Goal: Transaction & Acquisition: Download file/media

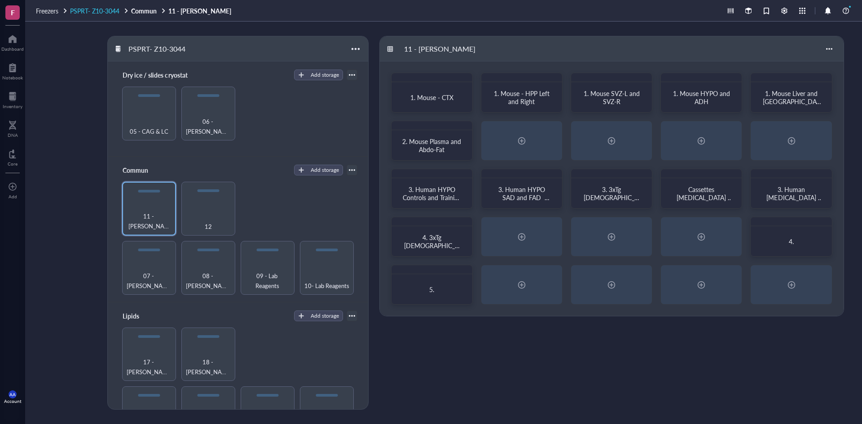
click at [112, 12] on span "PSPRT- Z10-3044" at bounding box center [94, 10] width 49 height 9
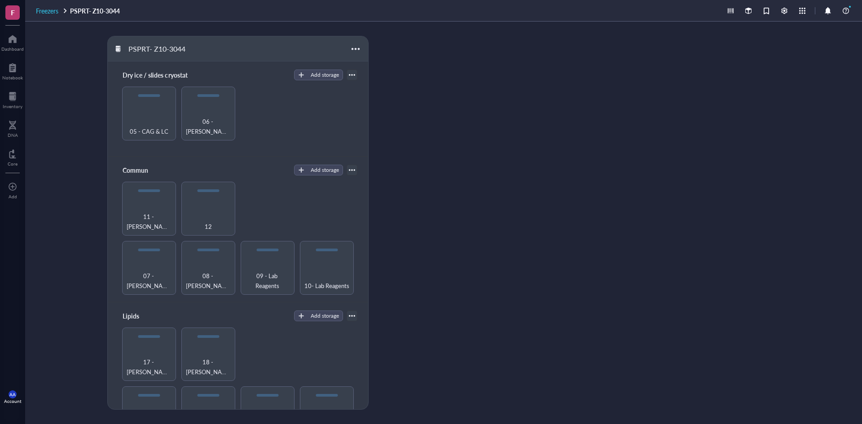
click at [49, 11] on span "Freezers" at bounding box center [47, 10] width 22 height 9
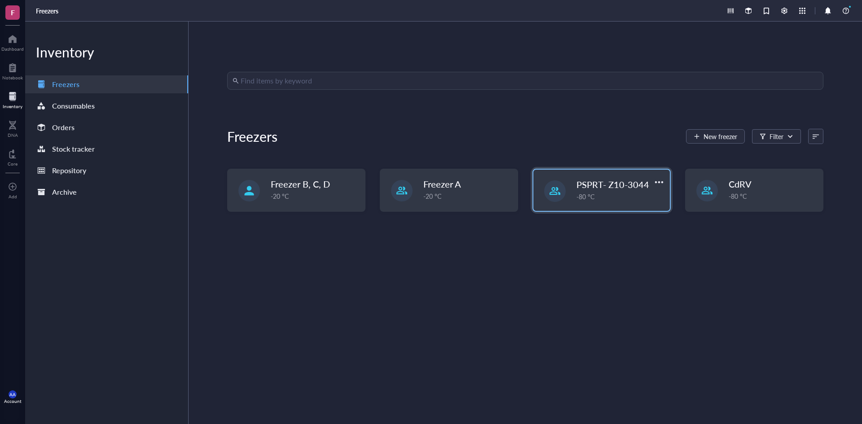
click at [597, 196] on div "-80 °C" at bounding box center [621, 197] width 88 height 10
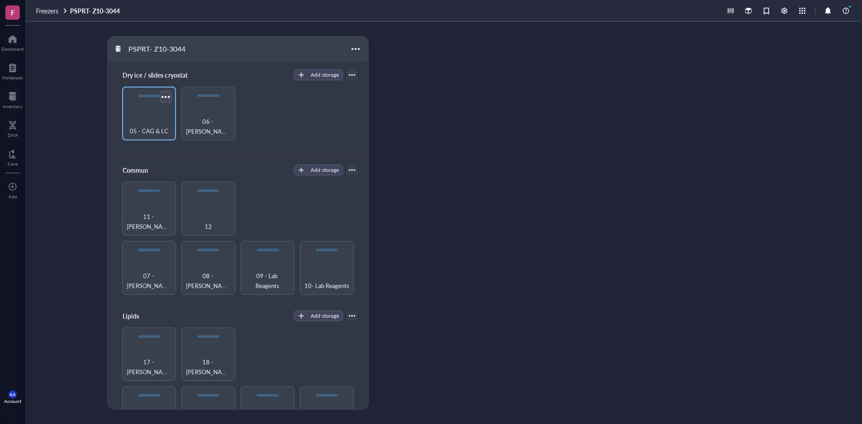
click at [168, 94] on div at bounding box center [165, 96] width 13 height 13
click at [158, 104] on div "05 - CAG & LC" at bounding box center [149, 114] width 54 height 54
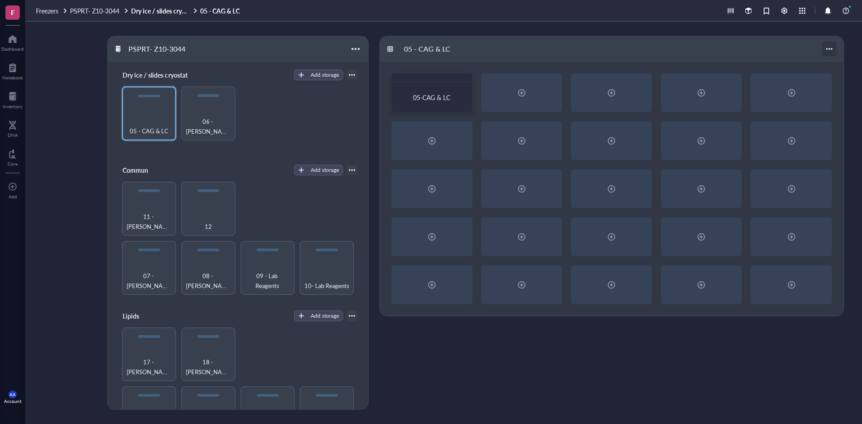
click at [830, 48] on div at bounding box center [829, 49] width 14 height 14
click at [829, 47] on div at bounding box center [829, 49] width 14 height 14
click at [357, 49] on div at bounding box center [355, 48] width 13 height 13
click at [167, 94] on div at bounding box center [165, 96] width 13 height 13
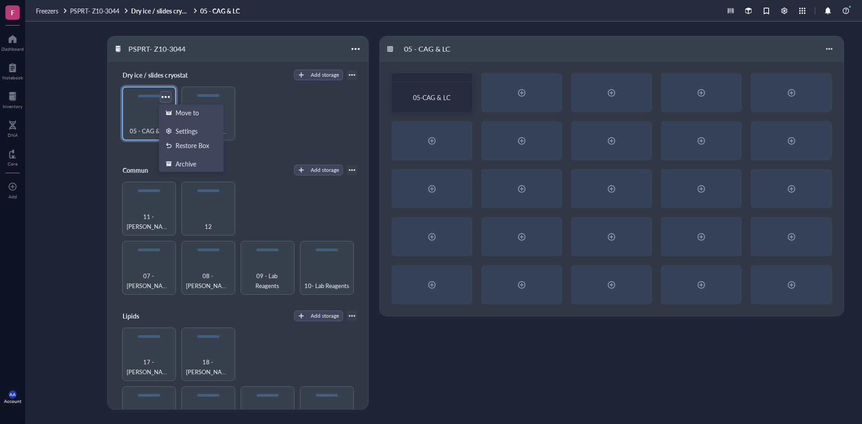
click at [167, 94] on div at bounding box center [165, 96] width 13 height 13
click at [350, 75] on div at bounding box center [352, 75] width 6 height 6
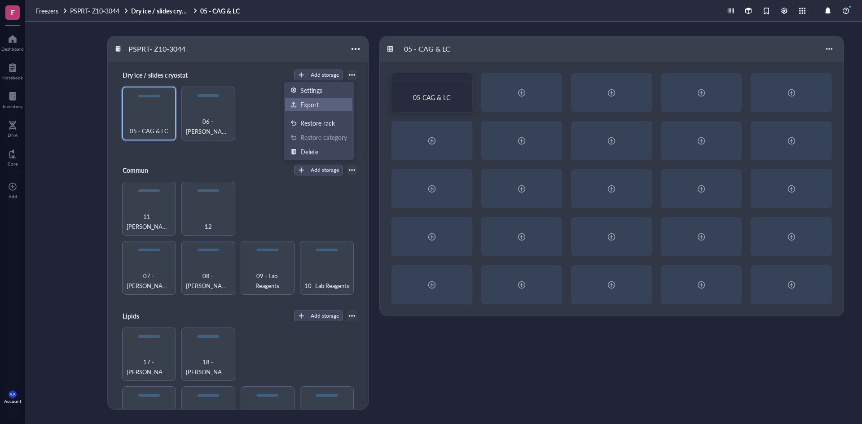
click at [317, 102] on div "Export" at bounding box center [309, 105] width 18 height 8
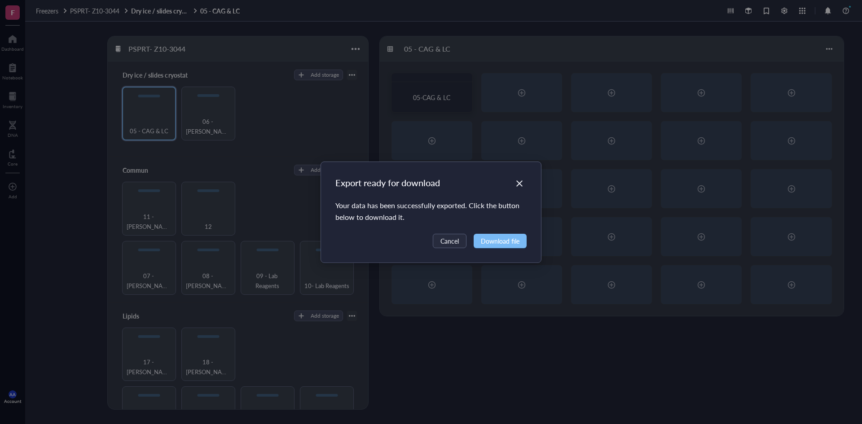
click at [500, 243] on span "Download file" at bounding box center [500, 241] width 39 height 10
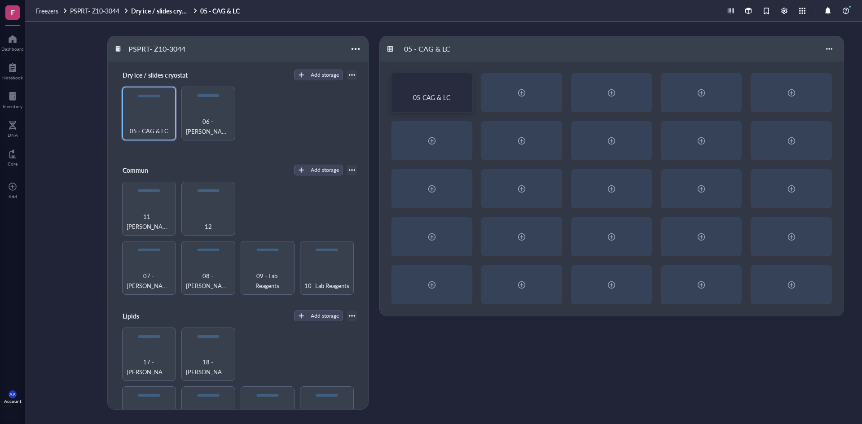
click at [462, 359] on div "05 - CAG & LC 05-CAG & LC" at bounding box center [614, 223] width 468 height 374
click at [349, 75] on div at bounding box center [352, 75] width 6 height 6
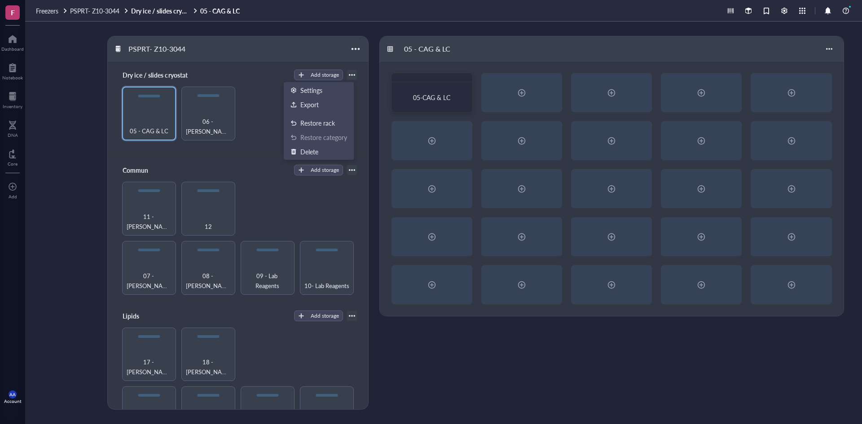
click at [349, 75] on div at bounding box center [352, 75] width 6 height 6
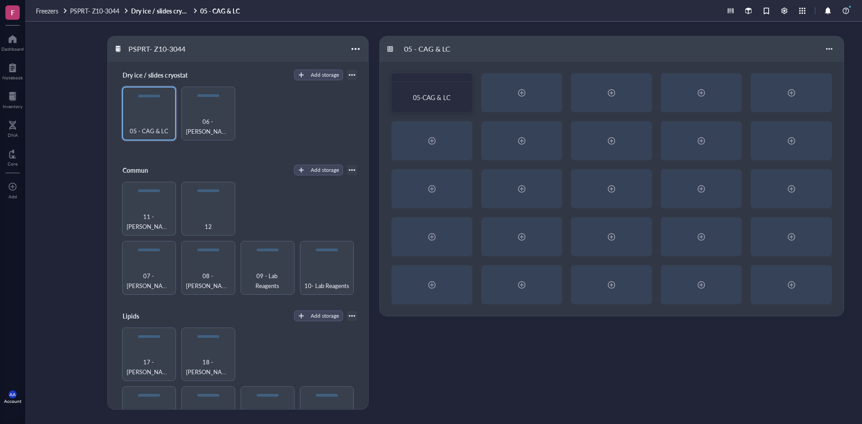
click at [349, 171] on div at bounding box center [352, 170] width 6 height 6
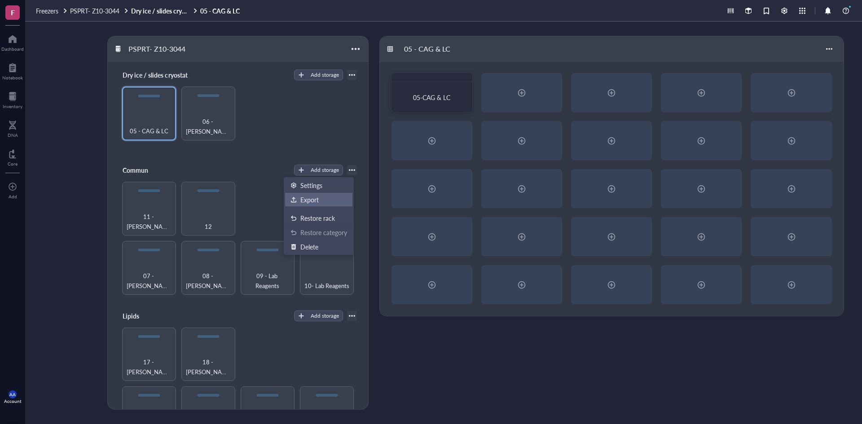
click at [308, 200] on div "Export" at bounding box center [309, 200] width 18 height 8
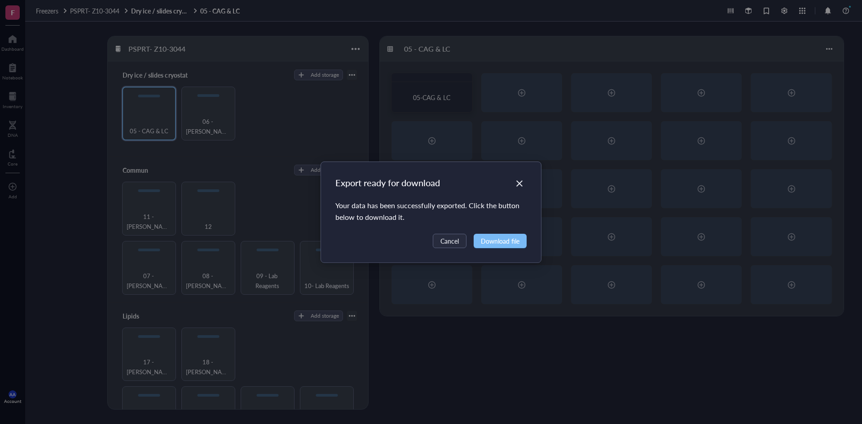
click at [499, 239] on span "Download file" at bounding box center [500, 241] width 39 height 10
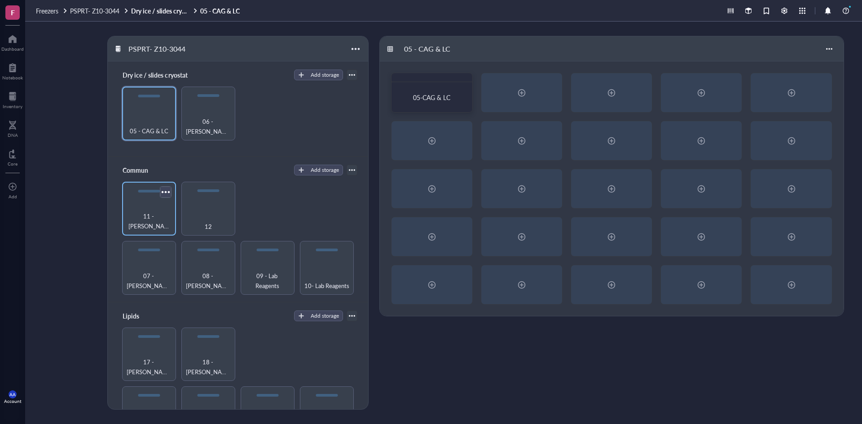
click at [167, 190] on div at bounding box center [165, 192] width 13 height 13
click at [166, 190] on div at bounding box center [165, 192] width 13 height 13
click at [225, 192] on div at bounding box center [224, 192] width 13 height 13
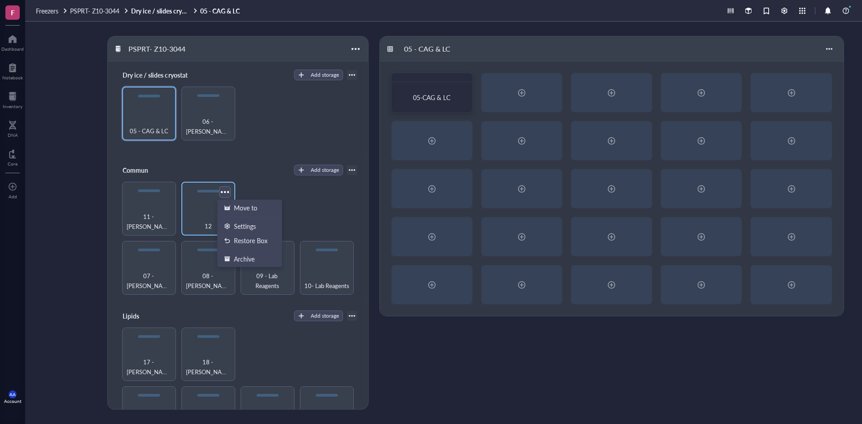
click at [225, 192] on div at bounding box center [224, 192] width 13 height 13
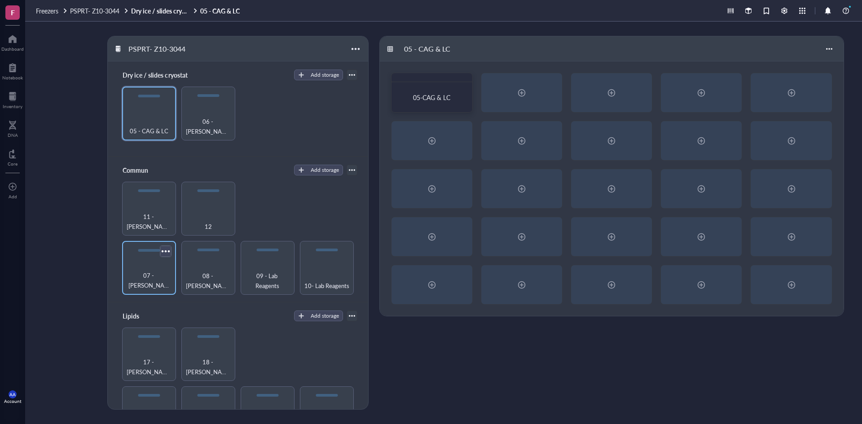
click at [168, 248] on div at bounding box center [165, 251] width 13 height 13
